Goal: Complete application form

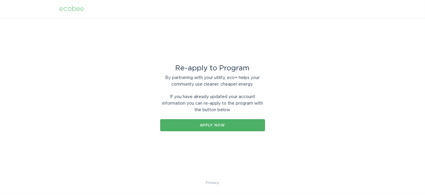
click at [235, 125] on div "Apply now" at bounding box center [212, 126] width 99 height 4
